Goal: Task Accomplishment & Management: Use online tool/utility

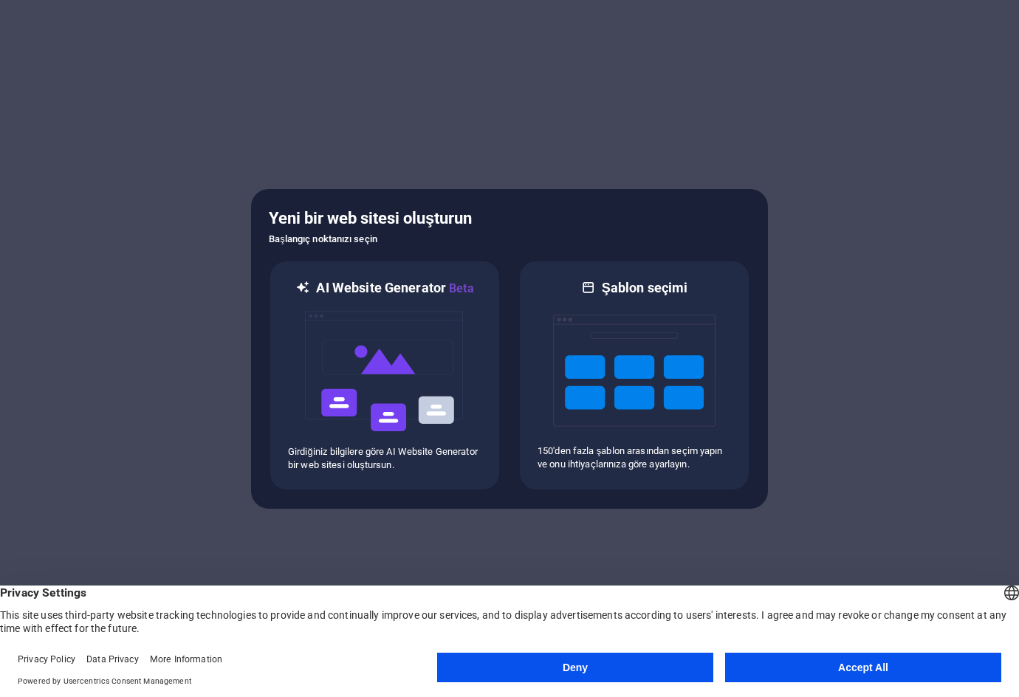
click at [960, 660] on button "Accept All" at bounding box center [863, 668] width 276 height 30
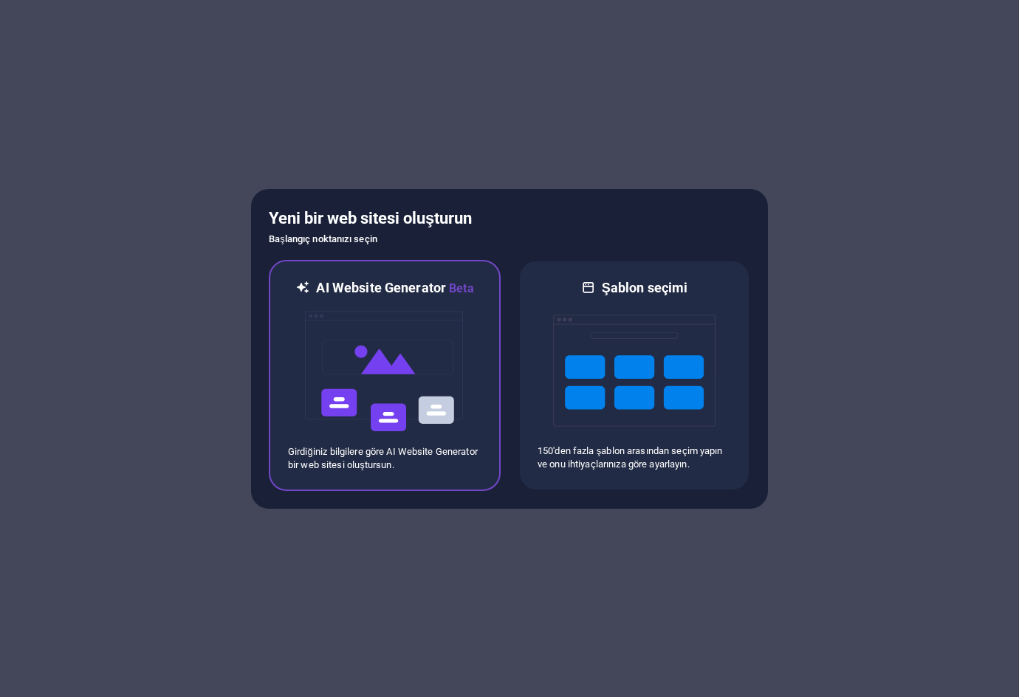
click at [425, 350] on img at bounding box center [384, 372] width 162 height 148
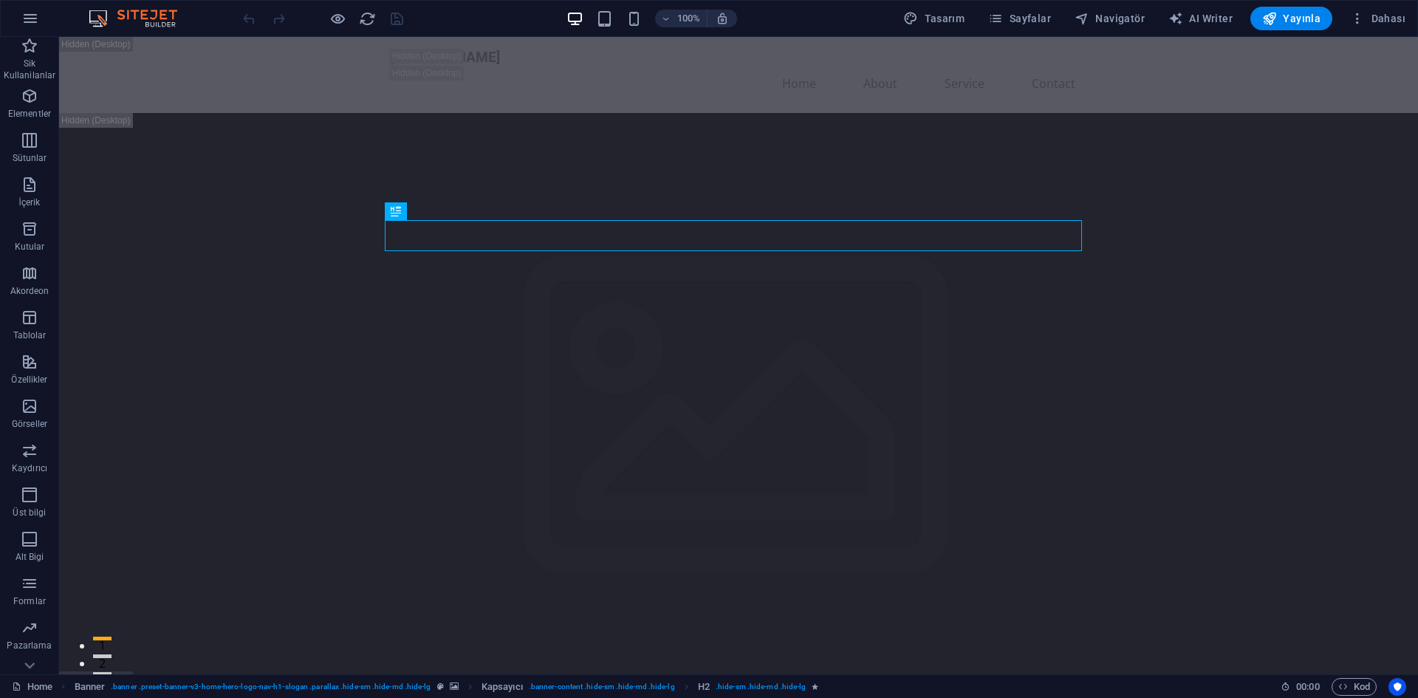
drag, startPoint x: 226, startPoint y: 24, endPoint x: 216, endPoint y: 33, distance: 13.1
drag, startPoint x: 134, startPoint y: 0, endPoint x: 259, endPoint y: 16, distance: 126.5
click at [259, 16] on div at bounding box center [322, 19] width 165 height 24
click at [1350, 22] on button "Dahası" at bounding box center [1377, 19] width 67 height 24
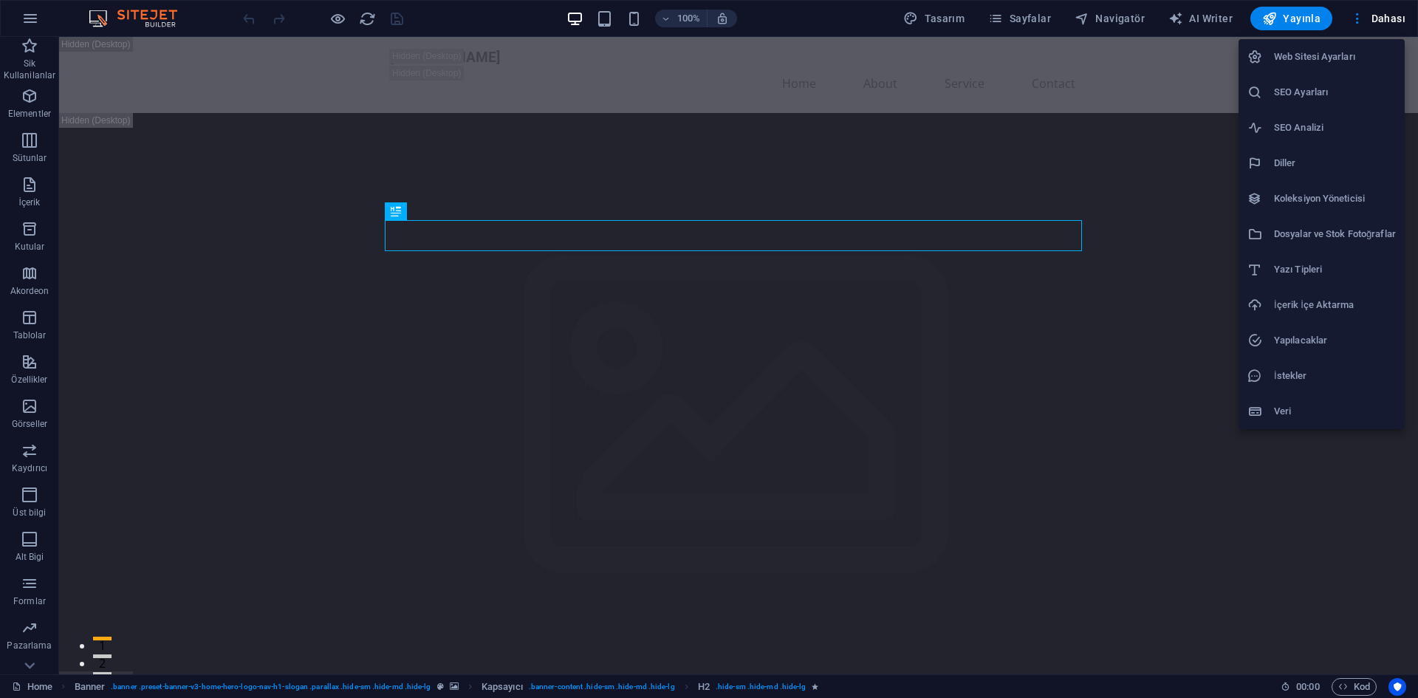
drag, startPoint x: 1054, startPoint y: 16, endPoint x: 1015, endPoint y: 16, distance: 39.1
click at [1054, 16] on div at bounding box center [709, 349] width 1418 height 698
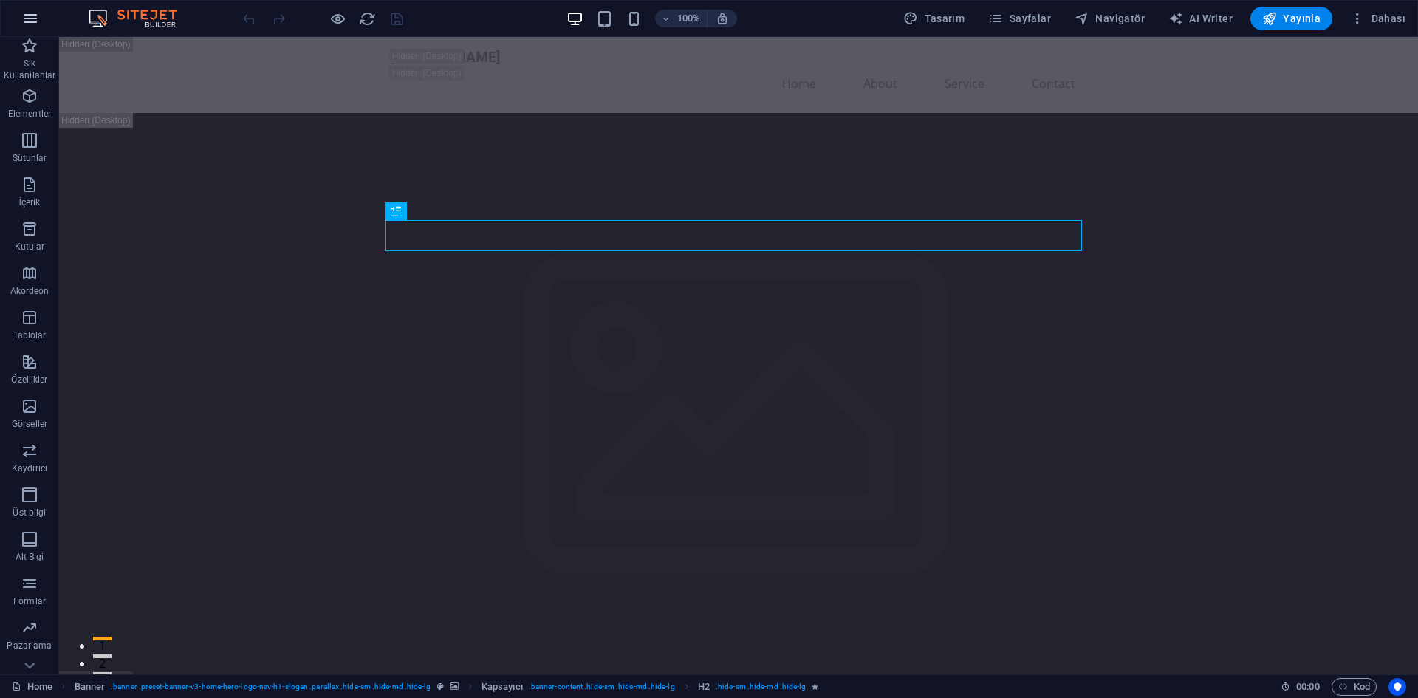
click at [36, 7] on button "button" at bounding box center [30, 18] width 35 height 35
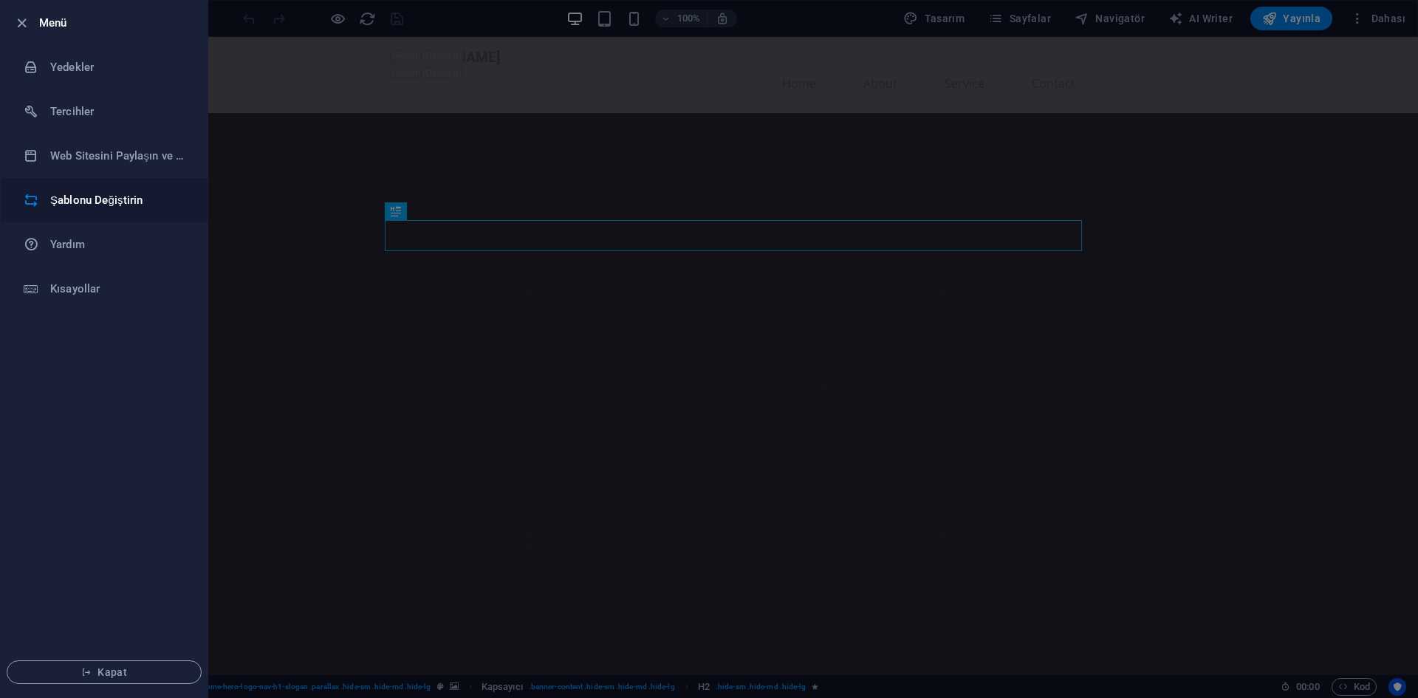
click at [95, 202] on h6 "Şablonu Değiştirin" at bounding box center [118, 200] width 137 height 18
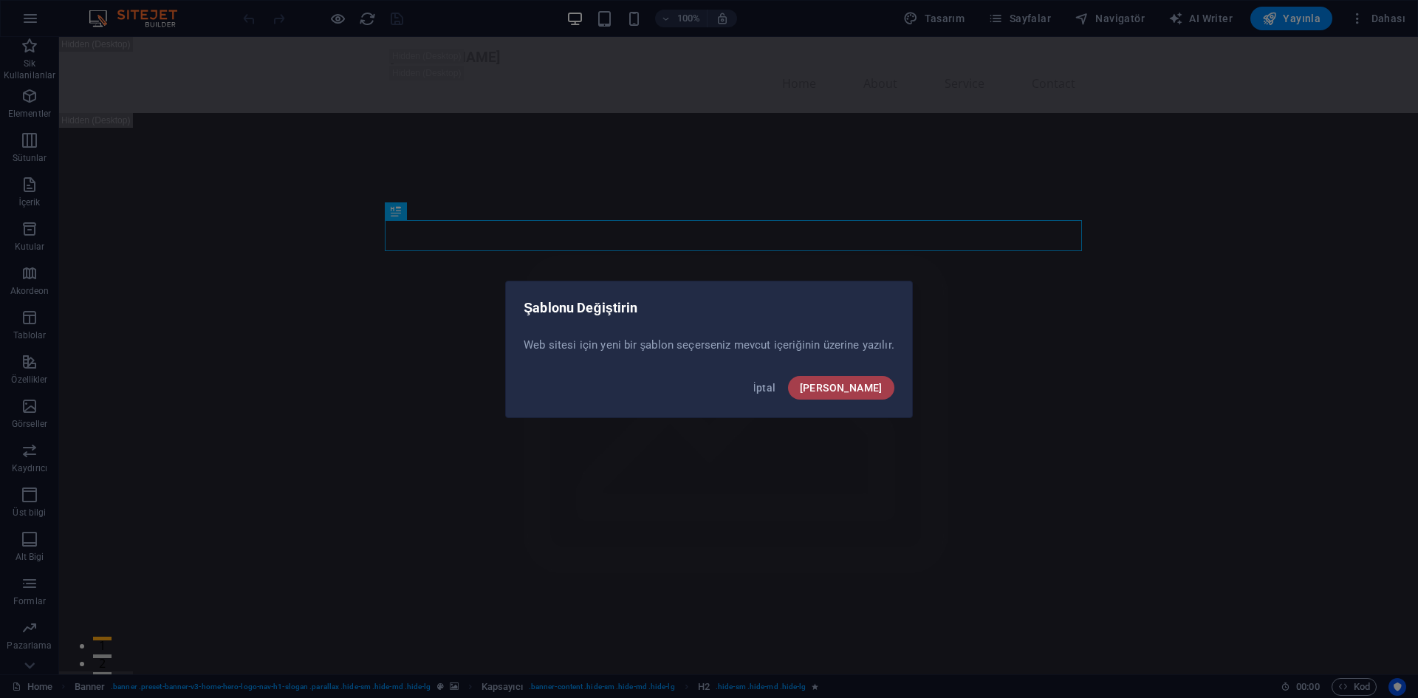
click at [867, 382] on span "[PERSON_NAME]" at bounding box center [841, 388] width 83 height 12
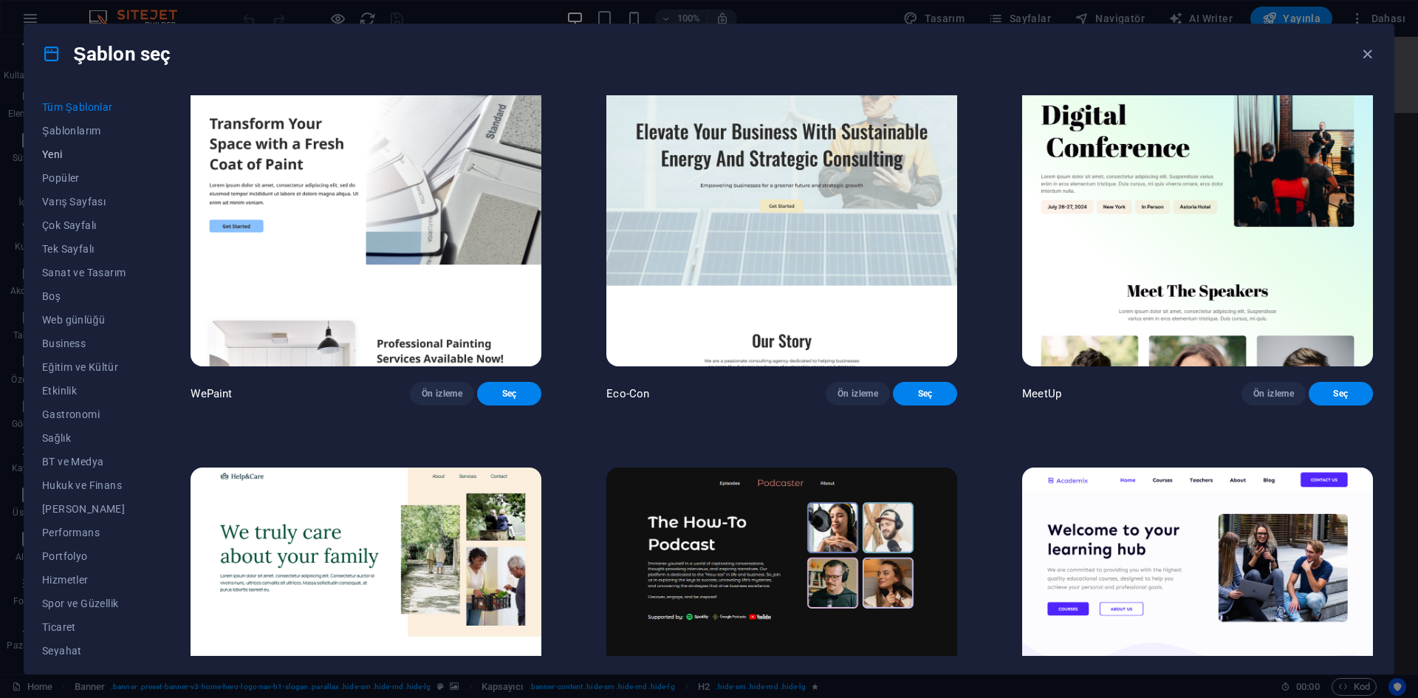
click at [61, 157] on span "Yeni" at bounding box center [83, 154] width 83 height 12
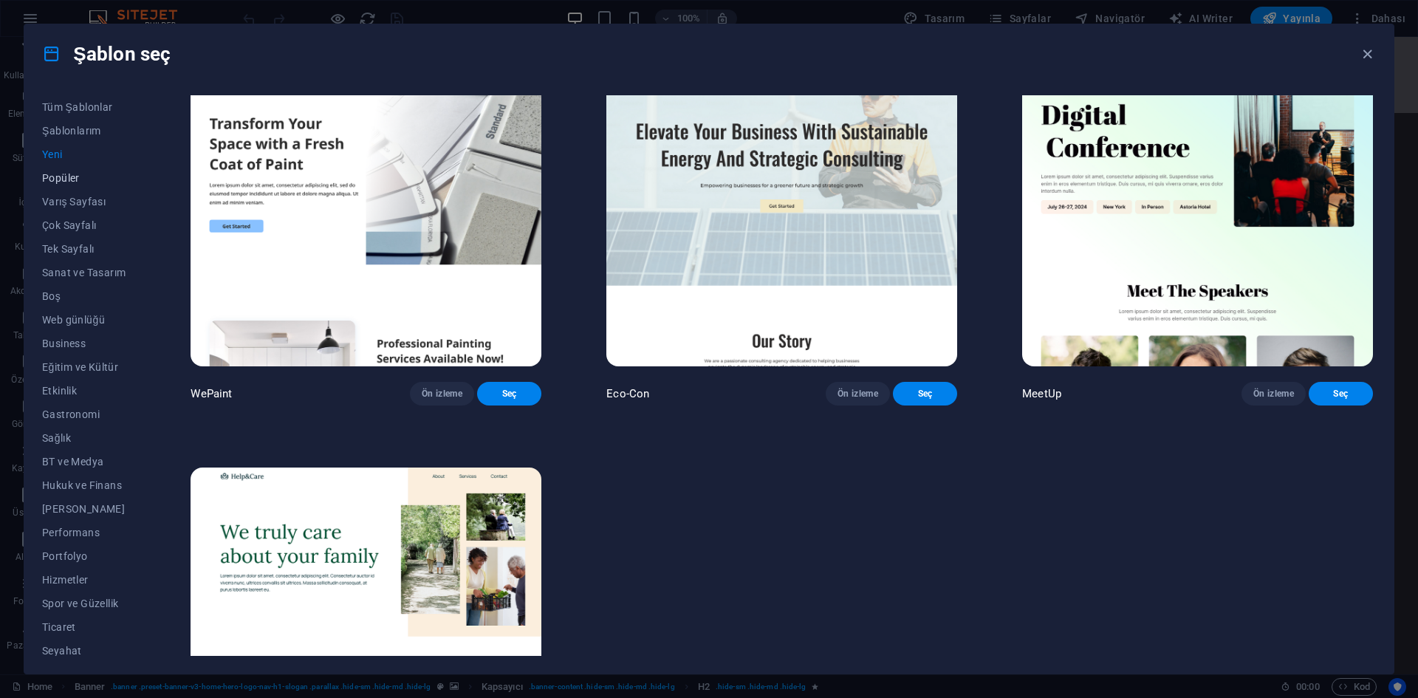
click at [67, 176] on span "Popüler" at bounding box center [83, 178] width 83 height 12
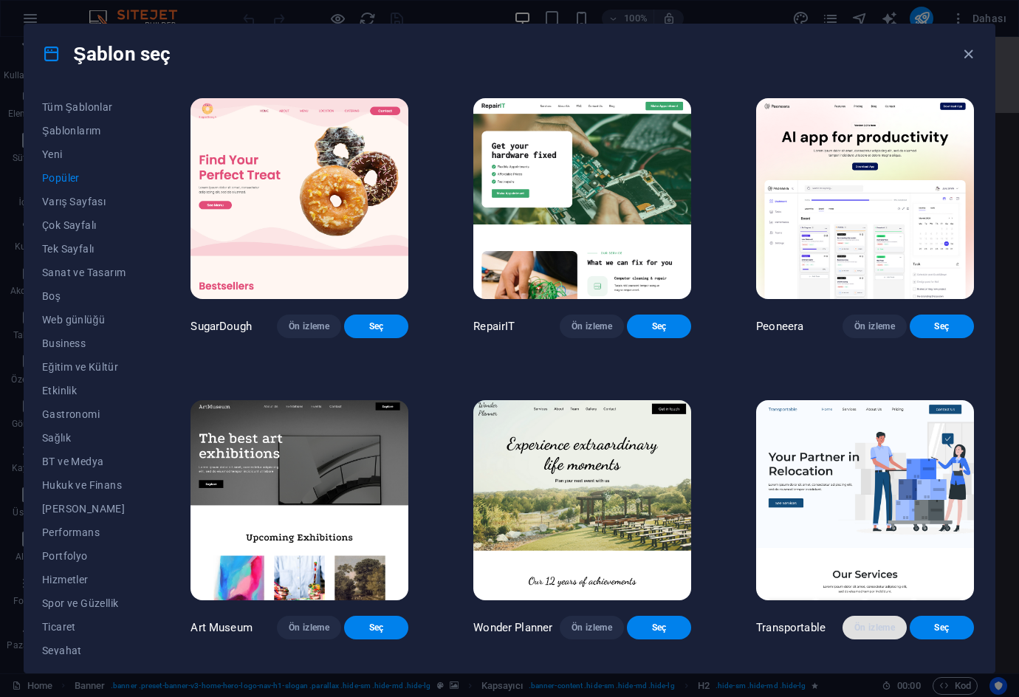
click at [871, 622] on span "Ön izleme" at bounding box center [874, 628] width 41 height 12
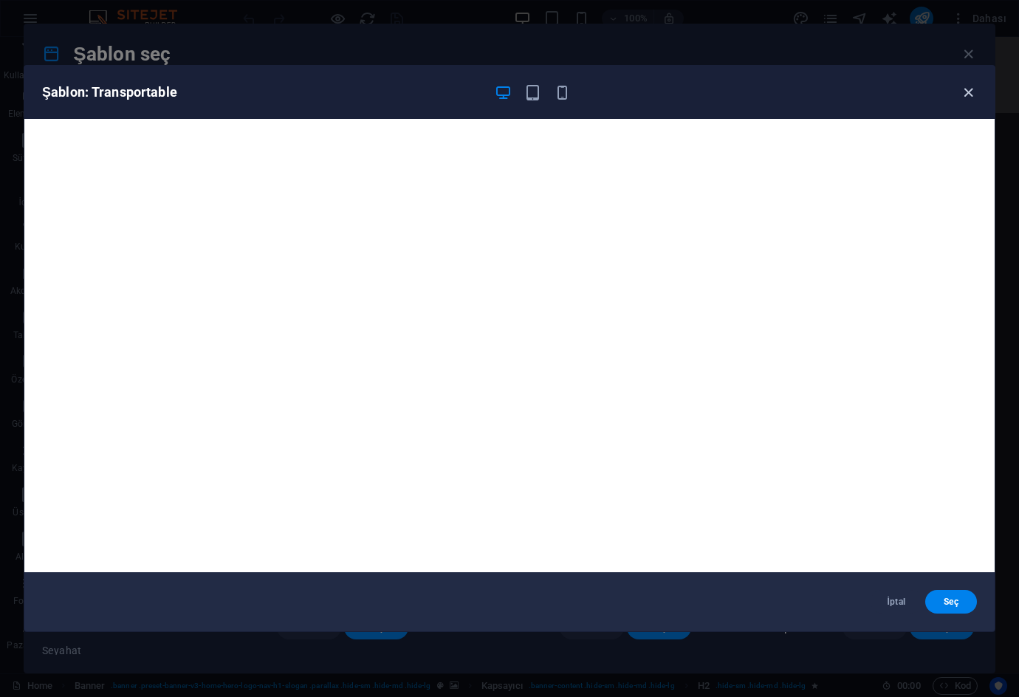
click at [972, 95] on icon "button" at bounding box center [968, 92] width 17 height 17
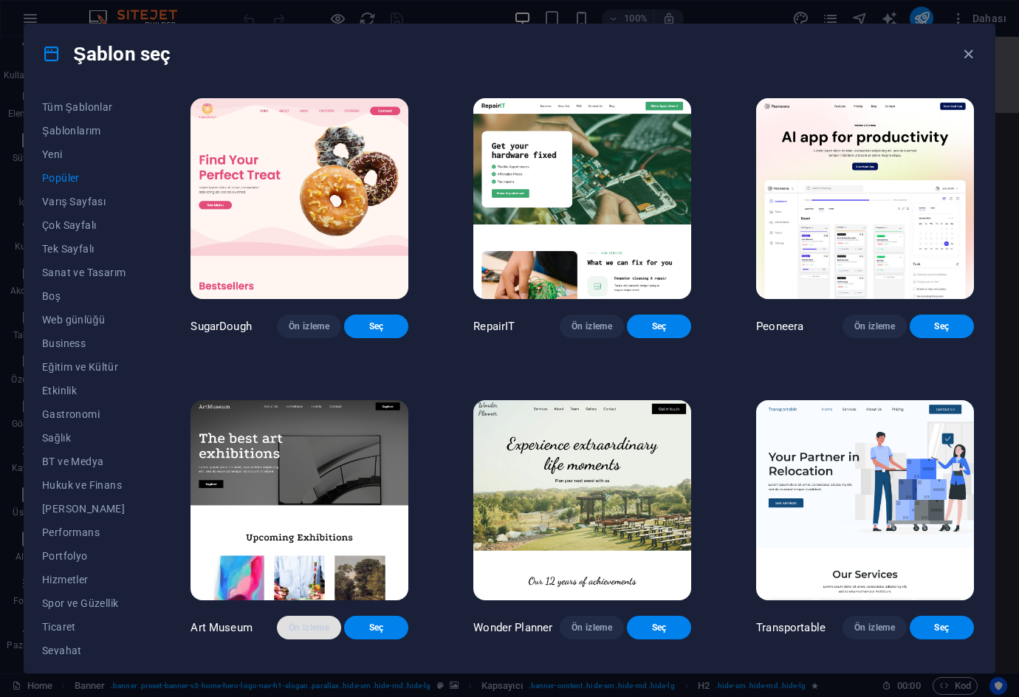
click at [328, 622] on span "Ön izleme" at bounding box center [309, 628] width 41 height 12
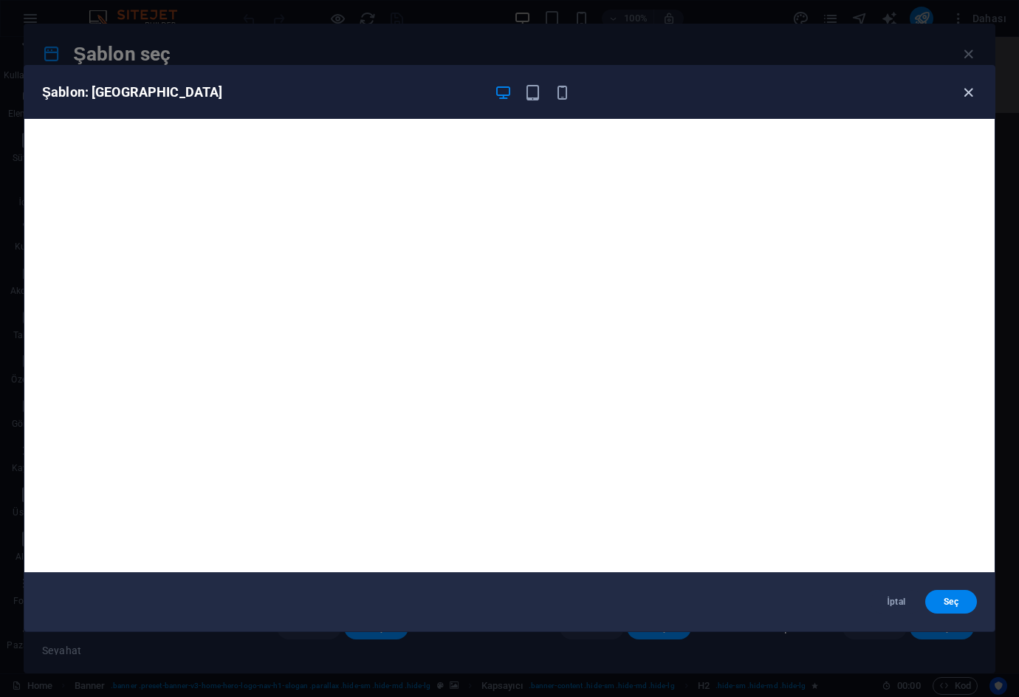
click at [972, 97] on icon "button" at bounding box center [968, 92] width 17 height 17
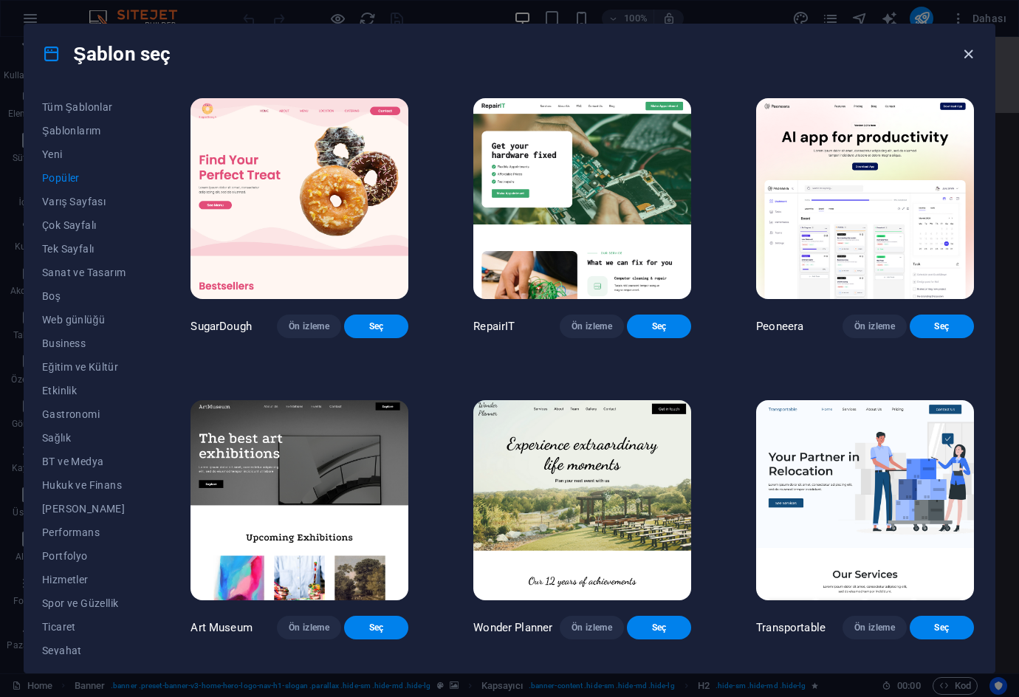
click at [974, 58] on icon "button" at bounding box center [968, 54] width 17 height 17
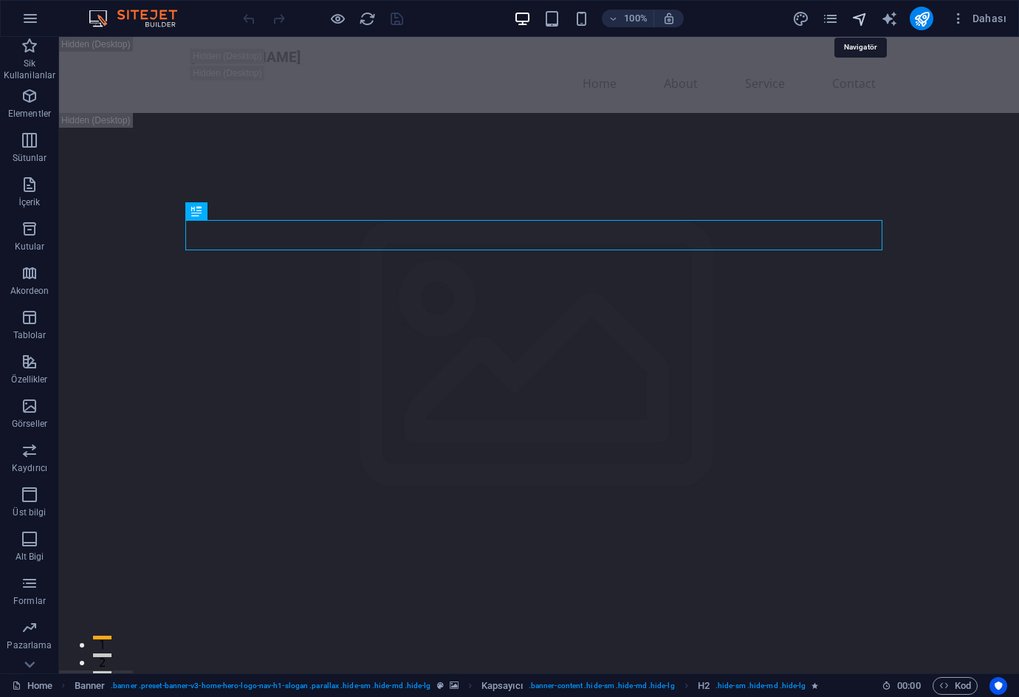
click at [852, 16] on icon "navigator" at bounding box center [859, 18] width 17 height 17
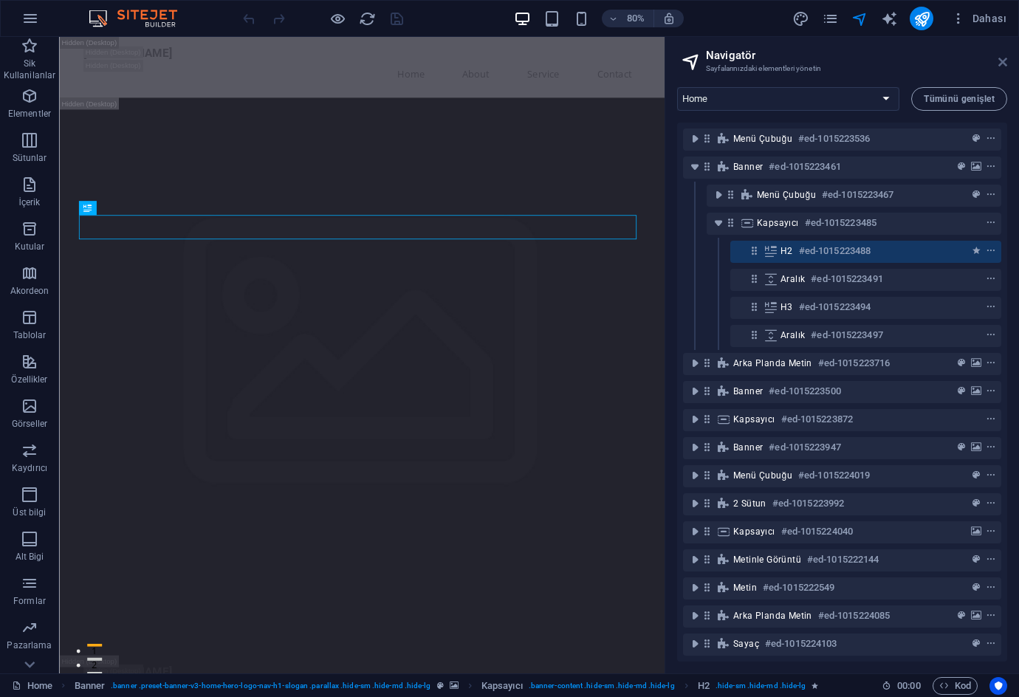
drag, startPoint x: 1000, startPoint y: 62, endPoint x: 941, endPoint y: 25, distance: 70.3
click at [1000, 62] on icon at bounding box center [1002, 62] width 9 height 12
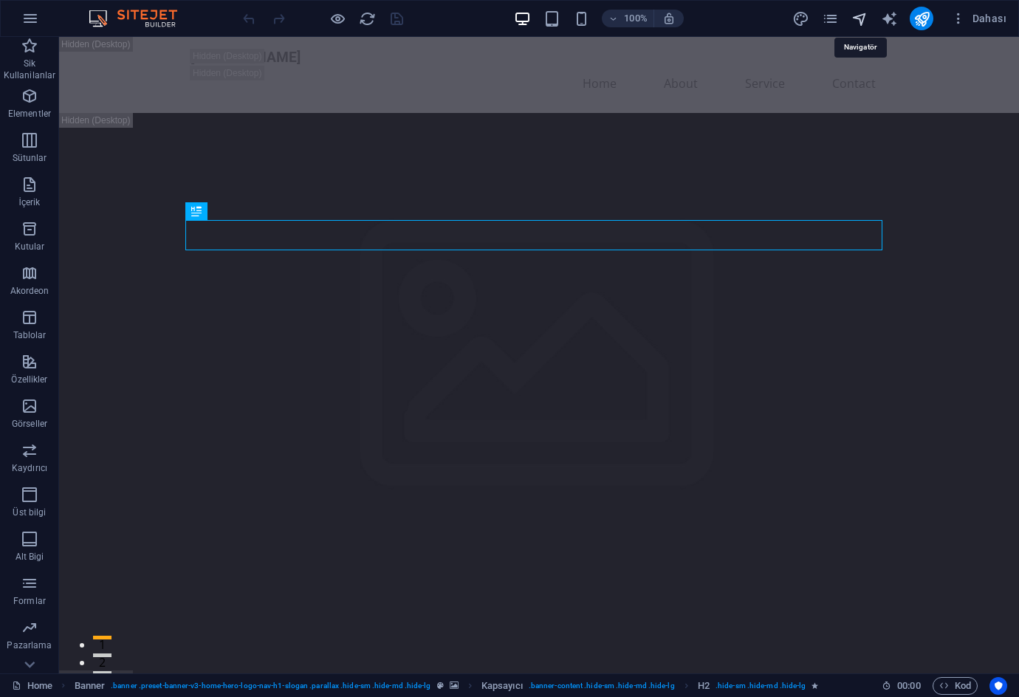
click at [863, 16] on icon "navigator" at bounding box center [859, 18] width 17 height 17
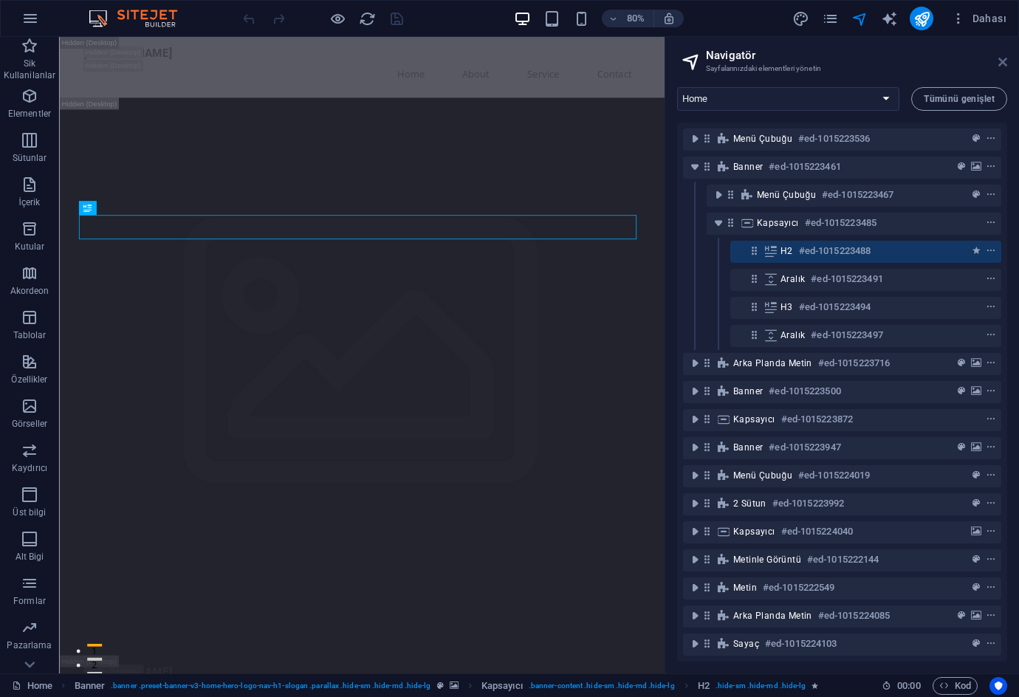
click at [998, 60] on icon at bounding box center [1002, 62] width 9 height 12
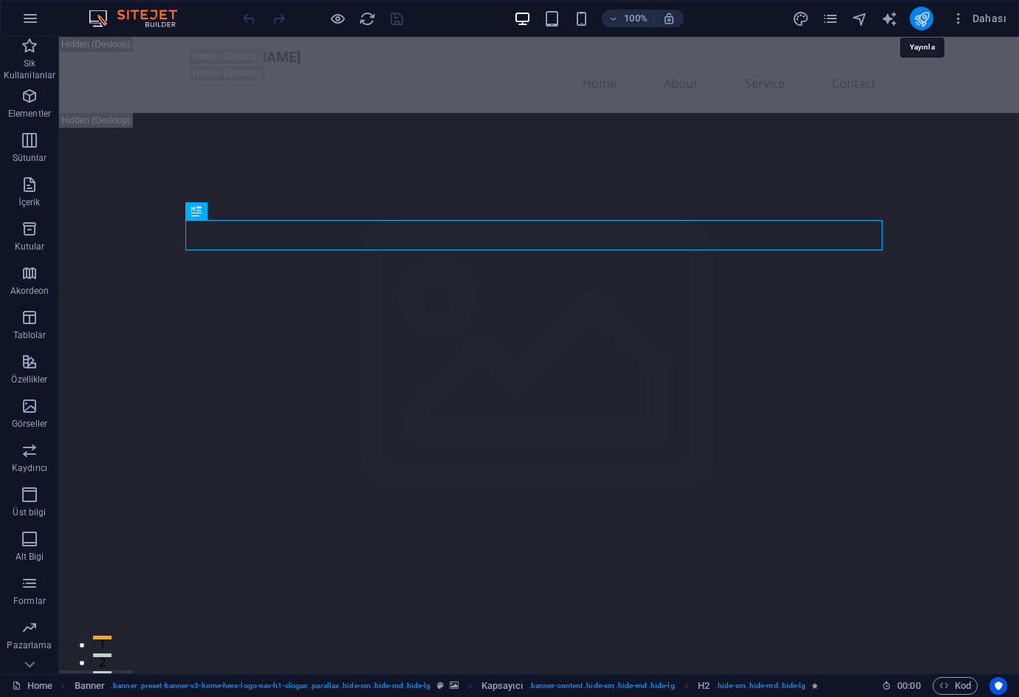
click at [921, 18] on icon "publish" at bounding box center [921, 18] width 17 height 17
